Goal: Task Accomplishment & Management: Manage account settings

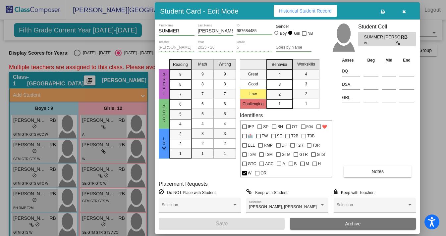
scroll to position [134, 0]
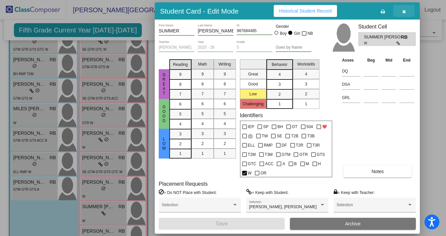
click at [404, 11] on icon "button" at bounding box center [404, 11] width 4 height 5
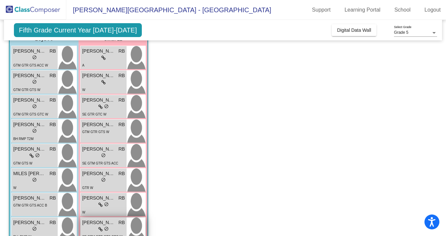
scroll to position [0, 0]
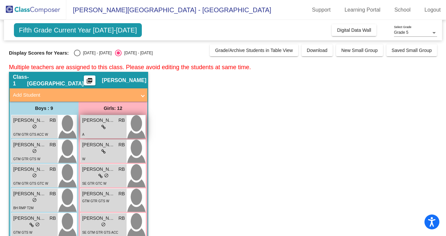
click at [99, 129] on div "lock do_not_disturb_alt" at bounding box center [103, 127] width 43 height 7
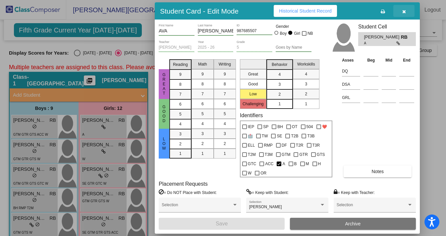
click at [405, 10] on icon "button" at bounding box center [404, 11] width 4 height 5
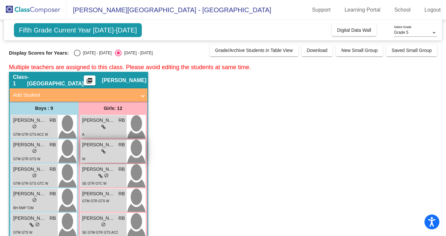
click at [108, 144] on span "[PERSON_NAME]" at bounding box center [98, 145] width 33 height 7
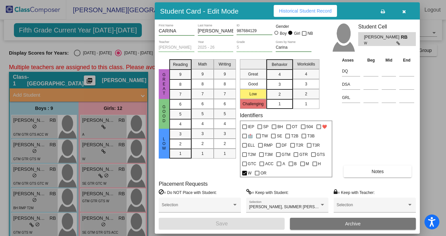
click at [405, 11] on icon "button" at bounding box center [404, 11] width 4 height 5
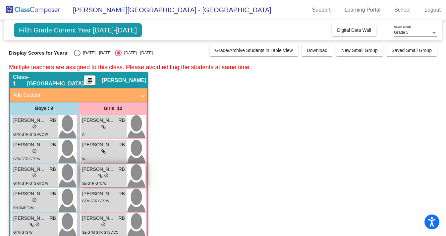
click at [107, 179] on div "lock do_not_disturb_alt" at bounding box center [103, 176] width 10 height 7
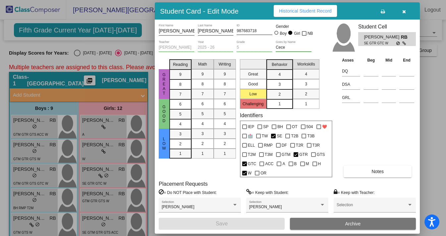
click at [405, 10] on icon "button" at bounding box center [404, 11] width 4 height 5
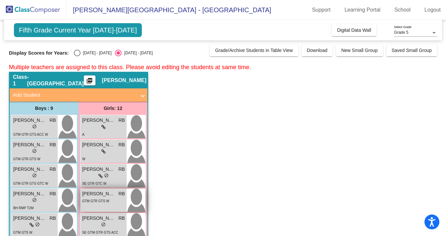
click at [114, 198] on div "GTM GTR GTS W" at bounding box center [103, 201] width 43 height 7
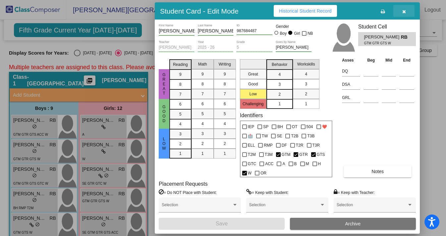
click at [404, 11] on icon "button" at bounding box center [404, 11] width 4 height 5
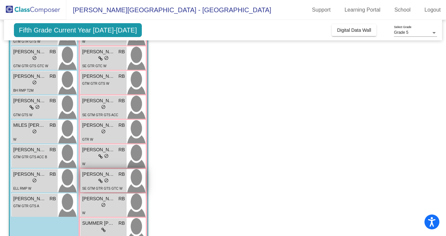
scroll to position [118, 0]
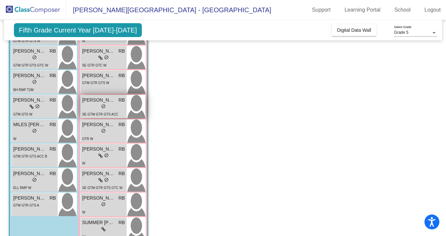
click at [98, 108] on div "lock do_not_disturb_alt" at bounding box center [103, 107] width 43 height 7
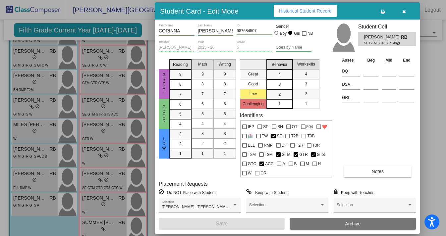
click at [403, 11] on icon "button" at bounding box center [404, 11] width 4 height 5
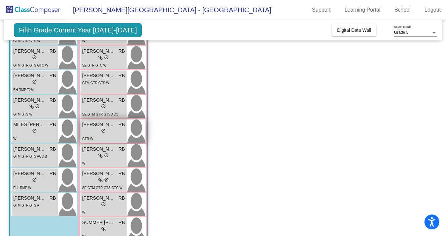
click at [110, 133] on div "lock do_not_disturb_alt" at bounding box center [103, 131] width 43 height 7
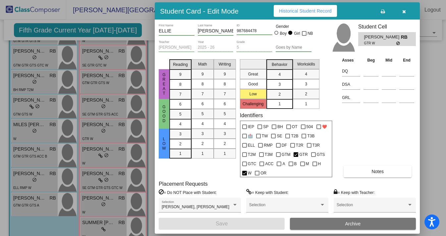
click at [403, 11] on icon "button" at bounding box center [404, 11] width 4 height 5
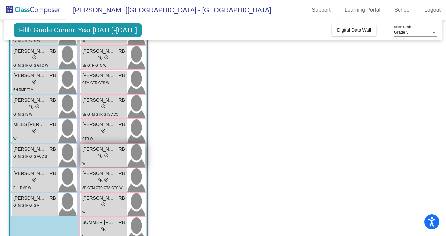
click at [100, 157] on icon at bounding box center [100, 156] width 4 height 5
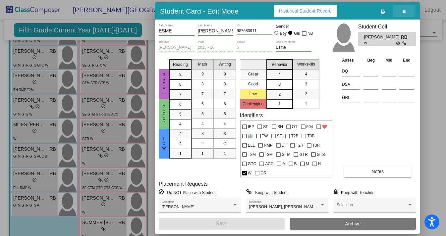
click at [406, 11] on button "button" at bounding box center [403, 11] width 21 height 12
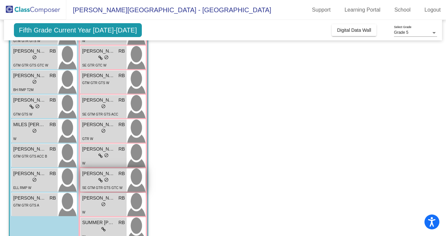
click at [102, 176] on span "[PERSON_NAME]" at bounding box center [98, 173] width 33 height 7
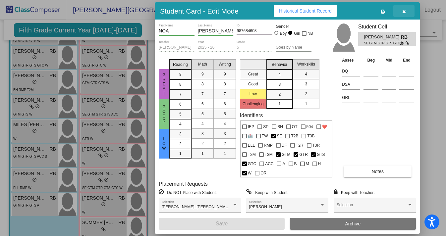
click at [405, 11] on icon "button" at bounding box center [404, 11] width 4 height 5
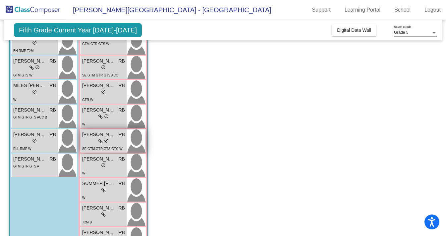
scroll to position [170, 0]
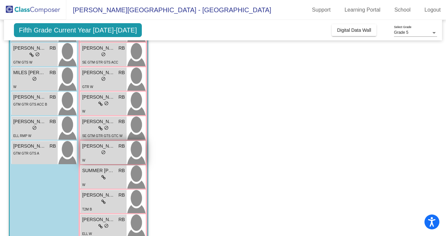
click at [110, 153] on div "lock do_not_disturb_alt" at bounding box center [103, 153] width 43 height 7
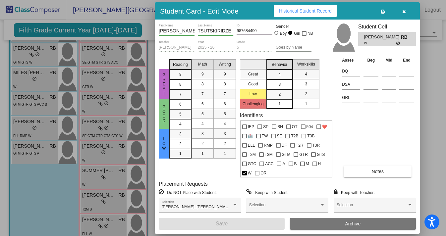
click at [403, 12] on icon "button" at bounding box center [404, 11] width 4 height 5
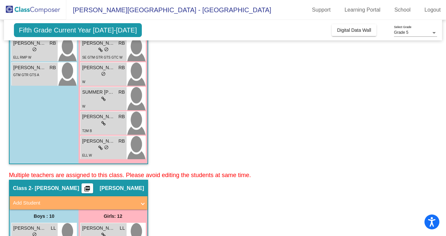
scroll to position [238, 0]
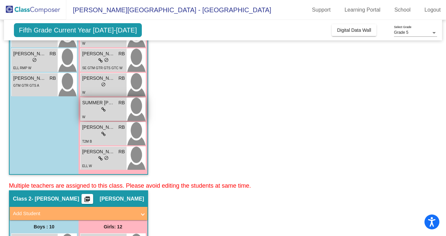
click at [104, 116] on div "W" at bounding box center [103, 116] width 43 height 7
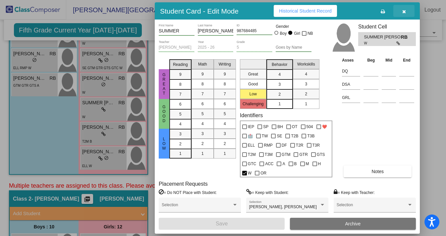
click at [404, 11] on icon "button" at bounding box center [404, 11] width 4 height 5
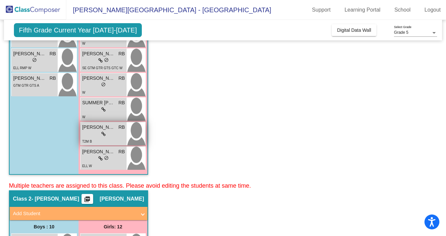
click at [107, 130] on span "[PERSON_NAME]" at bounding box center [98, 127] width 33 height 7
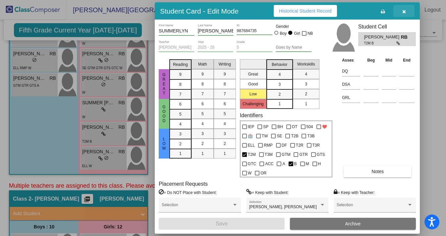
click at [406, 10] on button "button" at bounding box center [403, 11] width 21 height 12
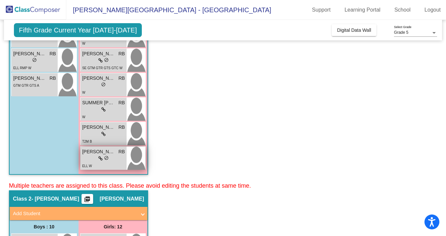
click at [114, 160] on div "lock do_not_disturb_alt" at bounding box center [103, 158] width 43 height 7
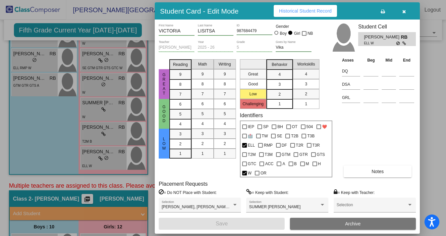
click at [404, 13] on icon "button" at bounding box center [404, 11] width 4 height 5
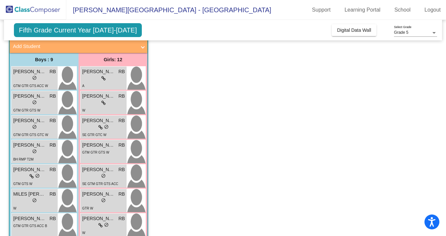
scroll to position [61, 0]
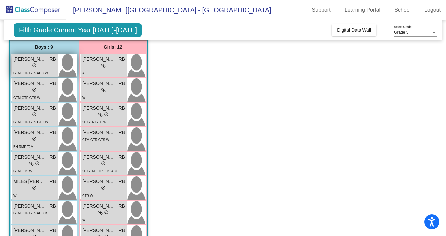
click at [42, 71] on div "GTM GTR GTS ACC W" at bounding box center [30, 73] width 35 height 7
